Goal: Information Seeking & Learning: Learn about a topic

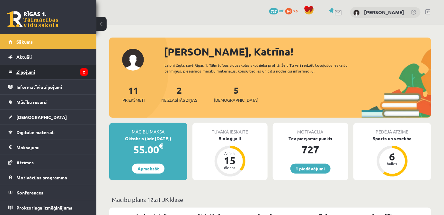
click at [74, 72] on legend "Ziņojumi 2" at bounding box center [52, 72] width 72 height 15
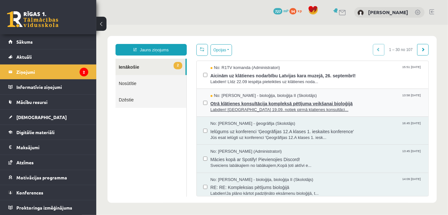
click at [242, 101] on span "Otrā klātienes konsultācija kompleksā pētījuma veikšanai bioloģijā" at bounding box center [316, 103] width 212 height 8
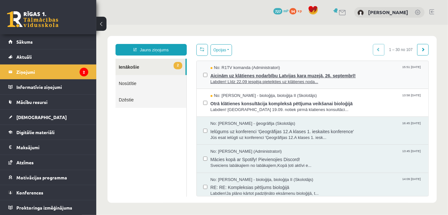
click at [235, 80] on span "Labdien! Līdz 22.09 iespēja pieteikties uz klātienes noda..." at bounding box center [316, 82] width 212 height 6
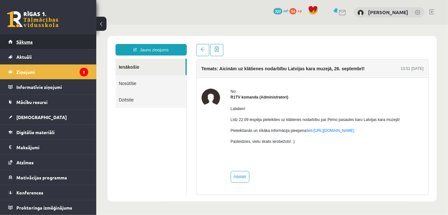
click at [29, 44] on span "Sākums" at bounding box center [24, 42] width 16 height 6
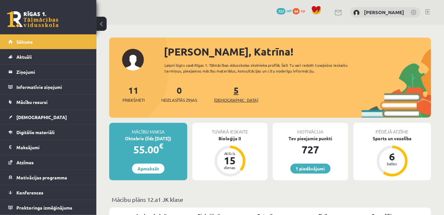
click at [219, 99] on span "[DEMOGRAPHIC_DATA]" at bounding box center [236, 100] width 44 height 6
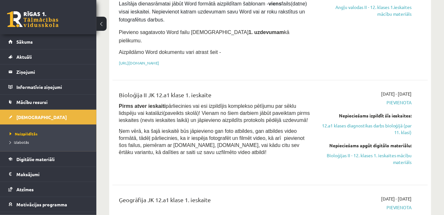
scroll to position [496, 0]
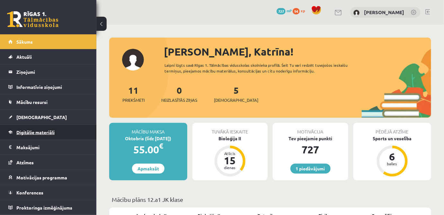
click at [67, 135] on link "Digitālie materiāli" at bounding box center [48, 132] width 80 height 15
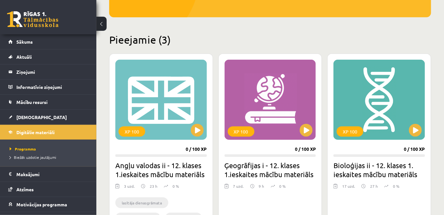
scroll to position [175, 0]
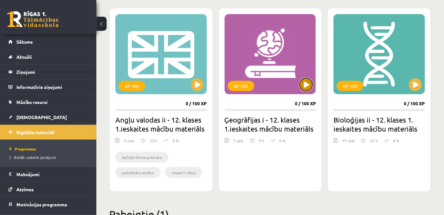
click at [303, 89] on button at bounding box center [305, 84] width 13 height 13
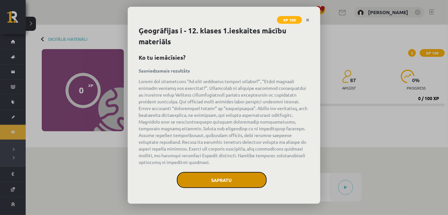
click at [225, 183] on button "Sapratu" at bounding box center [222, 180] width 90 height 16
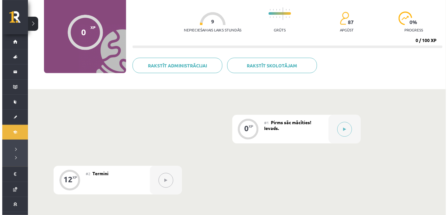
scroll to position [29, 0]
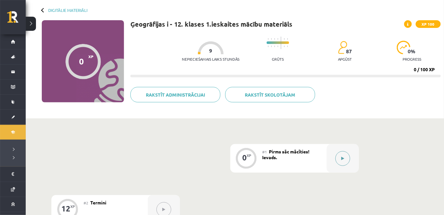
click at [343, 159] on icon at bounding box center [342, 159] width 3 height 4
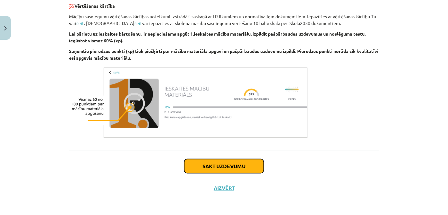
click at [236, 160] on button "Sākt uzdevumu" at bounding box center [224, 166] width 80 height 14
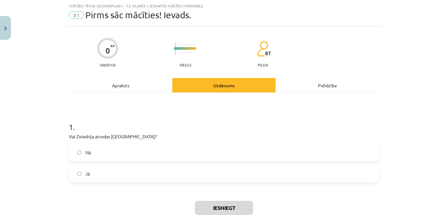
scroll to position [16, 0]
click at [130, 93] on div "1 . Vai Zviedrija atrodas [GEOGRAPHIC_DATA]? Nē Jā" at bounding box center [224, 142] width 310 height 99
click at [132, 87] on div "Apraksts" at bounding box center [120, 85] width 103 height 14
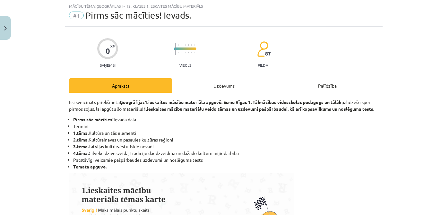
click at [204, 85] on div "Uzdevums" at bounding box center [223, 85] width 103 height 14
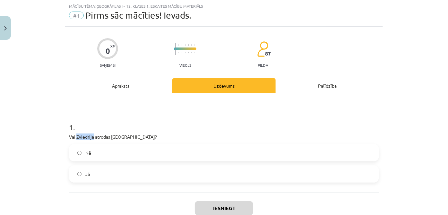
drag, startPoint x: 74, startPoint y: 138, endPoint x: 91, endPoint y: 139, distance: 17.7
click at [91, 139] on p "Vai Zviedrija atrodas [GEOGRAPHIC_DATA]?" at bounding box center [224, 137] width 310 height 7
drag, startPoint x: 84, startPoint y: 138, endPoint x: 63, endPoint y: 134, distance: 21.2
click at [84, 138] on p "Vai Zviedrija atrodas [GEOGRAPHIC_DATA]?" at bounding box center [224, 137] width 310 height 7
drag, startPoint x: 69, startPoint y: 139, endPoint x: 139, endPoint y: 134, distance: 70.1
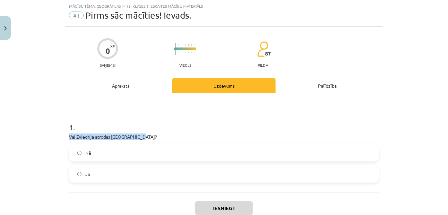
click at [139, 134] on p "Vai Zviedrija atrodas [GEOGRAPHIC_DATA]?" at bounding box center [224, 137] width 310 height 7
copy p "Vai Zviedrija atrodas [GEOGRAPHIC_DATA]?"
click at [154, 166] on label "Jā" at bounding box center [224, 174] width 309 height 16
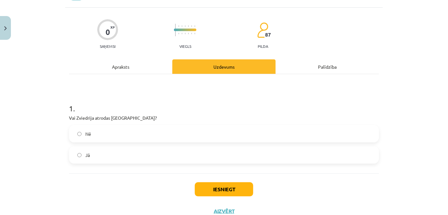
scroll to position [45, 0]
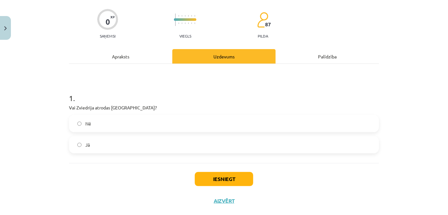
click at [204, 171] on div "Iesniegt Aizvērt" at bounding box center [224, 185] width 310 height 45
click at [206, 173] on button "Iesniegt" at bounding box center [224, 179] width 58 height 14
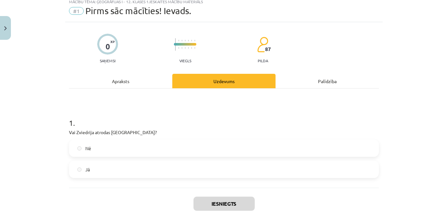
scroll to position [78, 0]
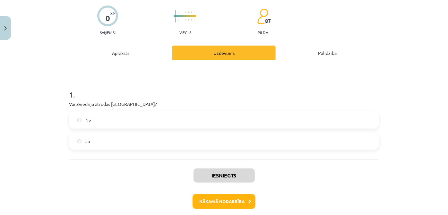
click at [135, 52] on div "Apraksts" at bounding box center [120, 53] width 103 height 14
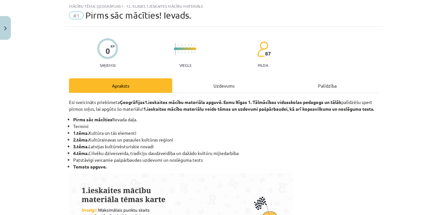
click at [209, 79] on div "Uzdevums" at bounding box center [223, 85] width 103 height 14
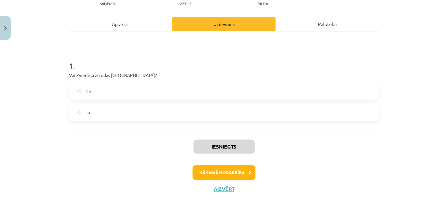
click at [137, 116] on label "Jā" at bounding box center [224, 112] width 309 height 16
click at [145, 175] on div "Nākamā nodarbība" at bounding box center [224, 172] width 302 height 15
drag, startPoint x: 152, startPoint y: 165, endPoint x: 127, endPoint y: 89, distance: 80.2
click at [151, 160] on div "Iesniegts Nākamā nodarbība Aizvērt" at bounding box center [224, 163] width 310 height 65
click at [126, 78] on div "1 . Vai Zviedrija atrodas [GEOGRAPHIC_DATA]? Nē Jā" at bounding box center [224, 85] width 310 height 71
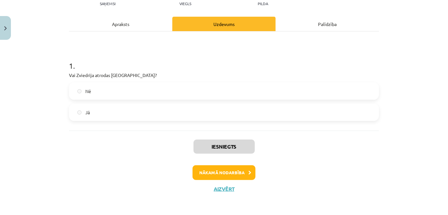
click at [162, 134] on div "Iesniegts Nākamā nodarbība Aizvērt" at bounding box center [224, 163] width 310 height 65
click at [211, 167] on button "Nākamā nodarbība" at bounding box center [224, 172] width 63 height 15
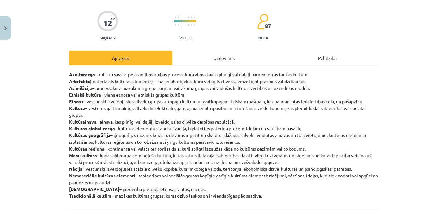
click at [200, 57] on div "Uzdevums" at bounding box center [223, 58] width 103 height 14
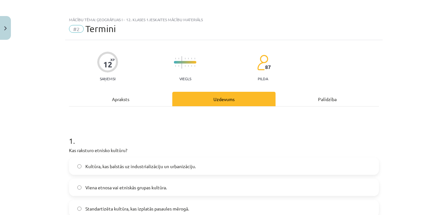
click at [143, 101] on div "Apraksts" at bounding box center [120, 99] width 103 height 14
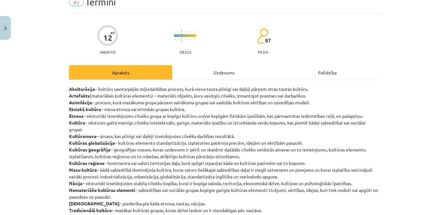
scroll to position [74, 0]
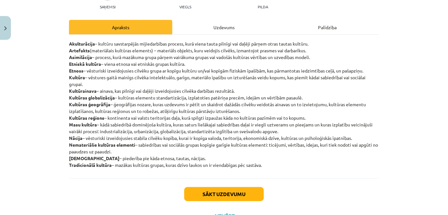
drag, startPoint x: 63, startPoint y: 43, endPoint x: 279, endPoint y: 167, distance: 249.0
click at [279, 167] on div "12 XP Saņemsi Viegls 87 pilda Apraksts Uzdevums Palīdzība Akulturācija – kultūr…" at bounding box center [224, 97] width 318 height 259
click at [278, 166] on p "Akulturācija – kultūru savstarpējās mijiedarbības process, kurā viena tauta pil…" at bounding box center [224, 104] width 310 height 128
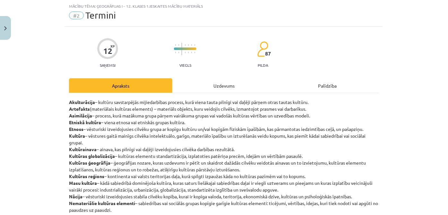
scroll to position [45, 0]
